Goal: Transaction & Acquisition: Subscribe to service/newsletter

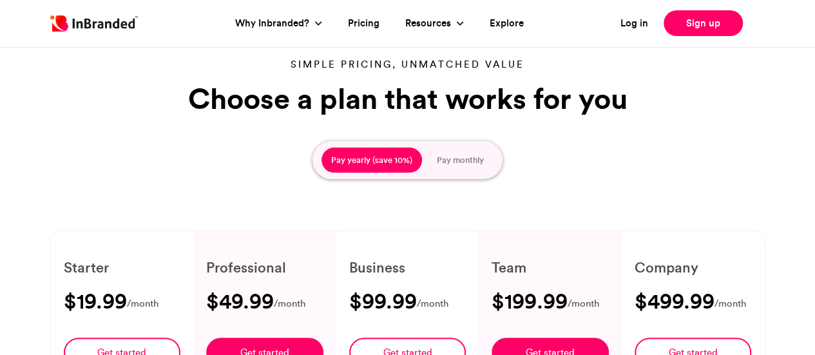
type input "****"
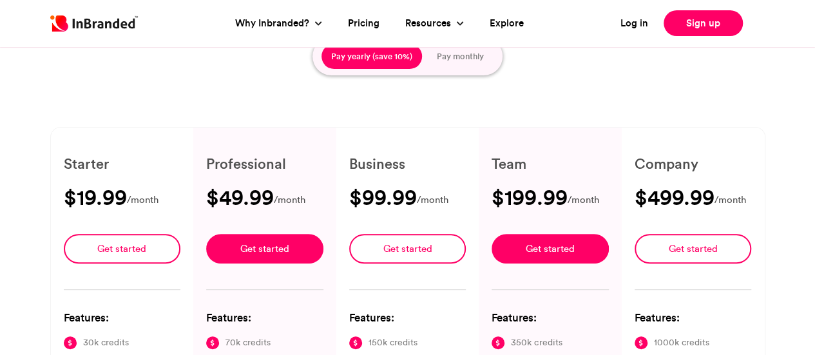
scroll to position [124, 0]
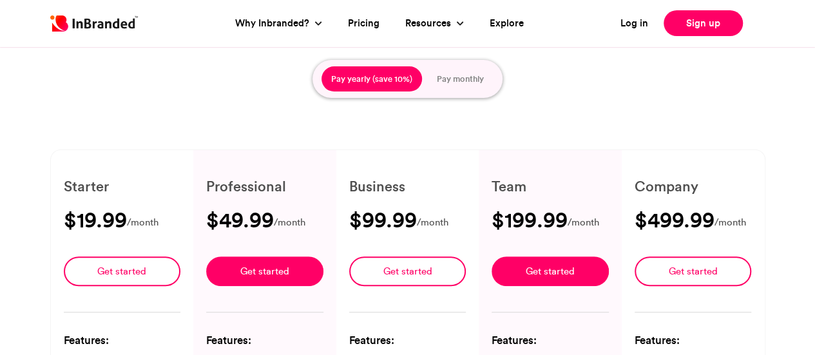
drag, startPoint x: 820, startPoint y: 20, endPoint x: 819, endPoint y: 35, distance: 14.9
click at [460, 75] on button "Pay monthly" at bounding box center [460, 79] width 66 height 26
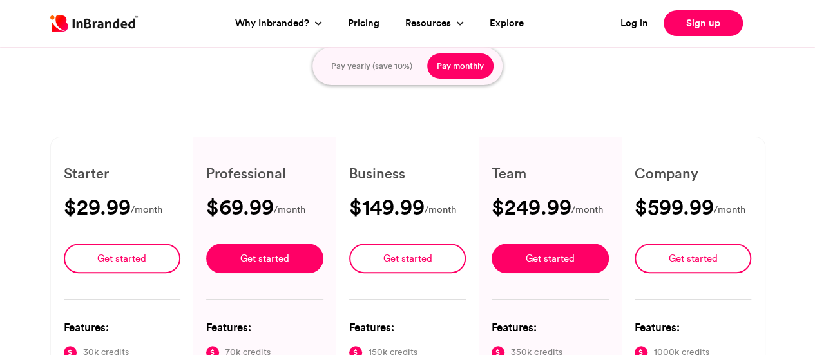
scroll to position [0, 0]
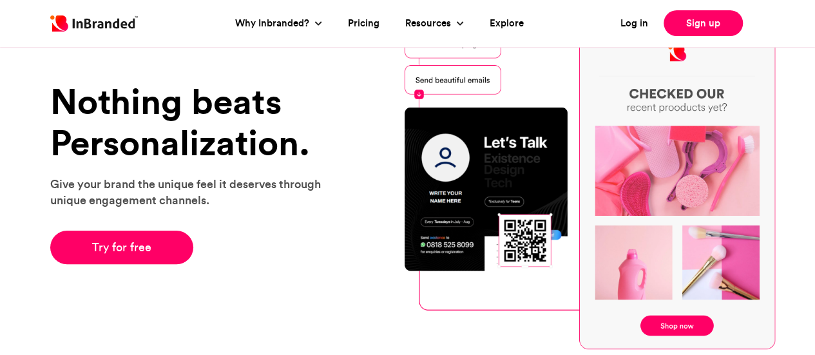
scroll to position [128, 0]
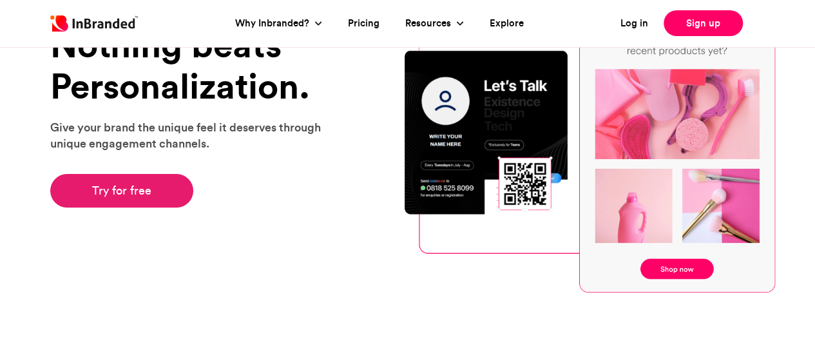
click at [116, 195] on link "Try for free" at bounding box center [122, 190] width 144 height 33
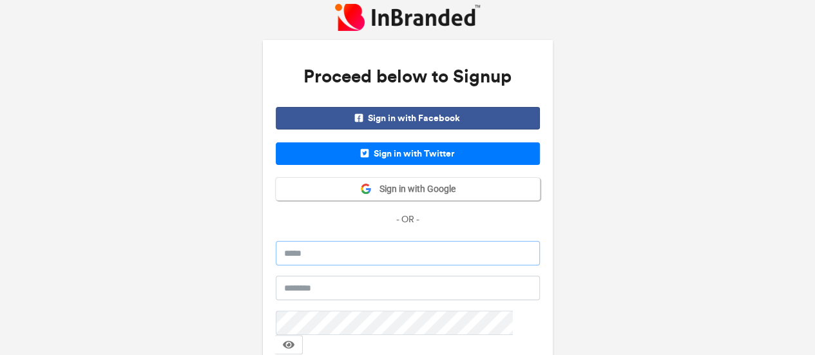
click at [347, 254] on input "email" at bounding box center [408, 253] width 264 height 24
